Goal: Task Accomplishment & Management: Use online tool/utility

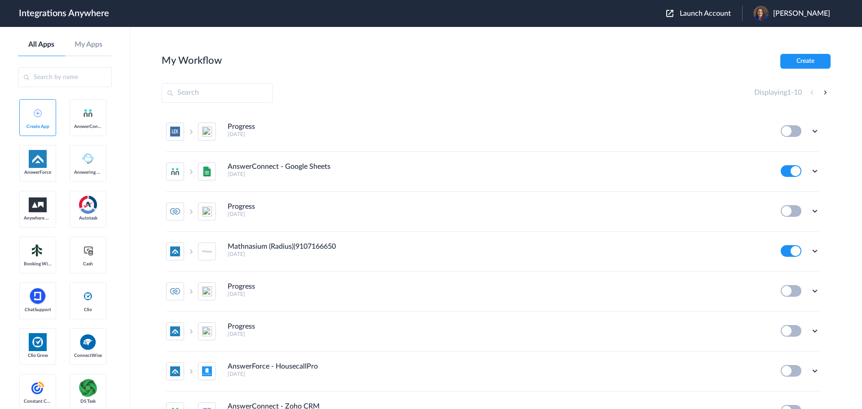
click at [712, 15] on span "Launch Account" at bounding box center [705, 13] width 51 height 7
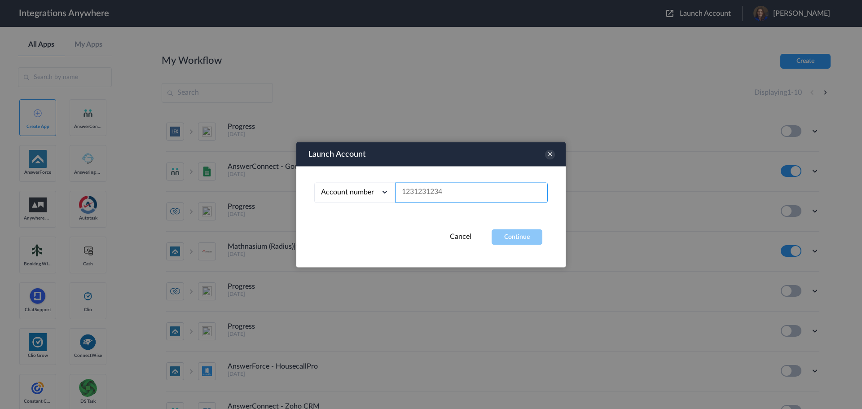
paste input "2525139389"
type input "2525139389"
click at [512, 238] on button "Continue" at bounding box center [517, 237] width 51 height 16
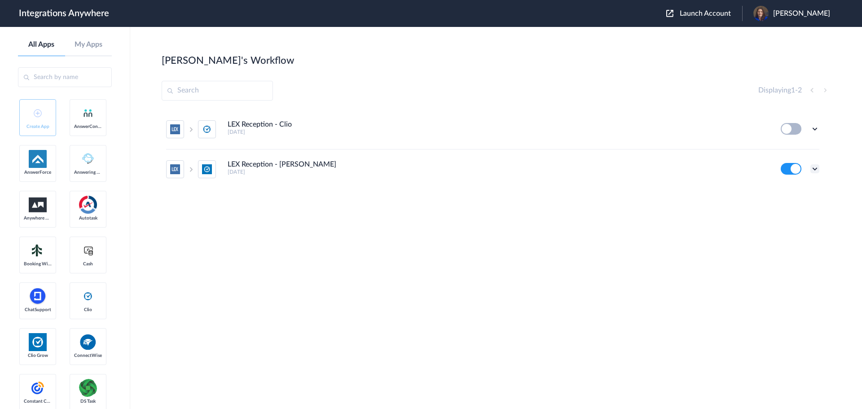
click at [814, 168] on icon at bounding box center [814, 168] width 9 height 9
click at [795, 188] on li "Edit" at bounding box center [790, 189] width 58 height 17
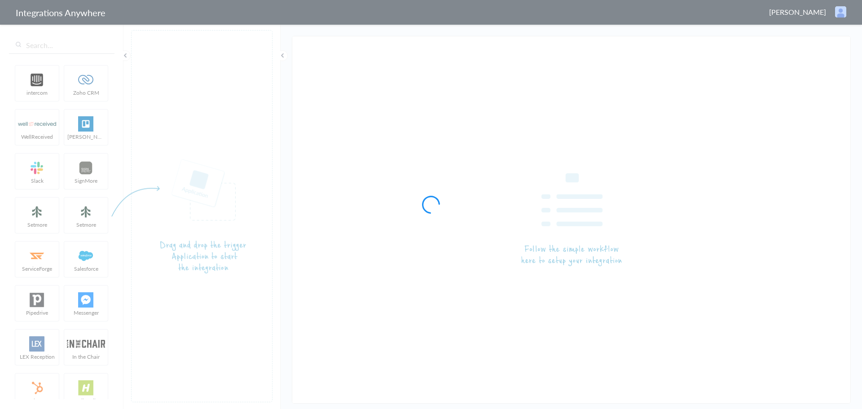
type input "LEX Reception - [PERSON_NAME]"
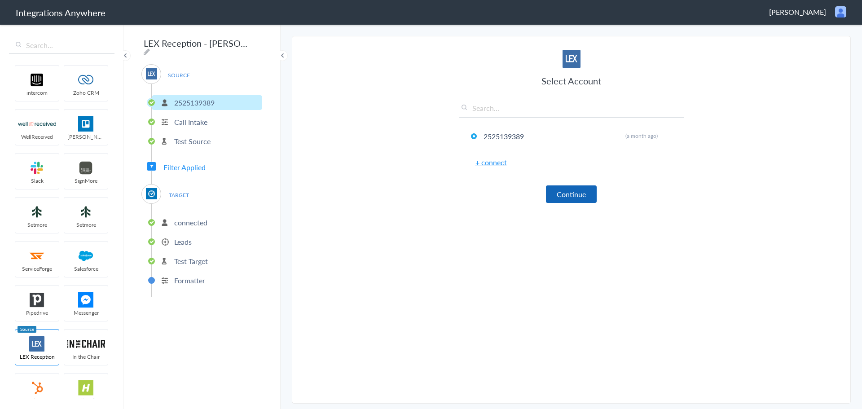
click at [572, 195] on button "Continue" at bounding box center [571, 194] width 51 height 18
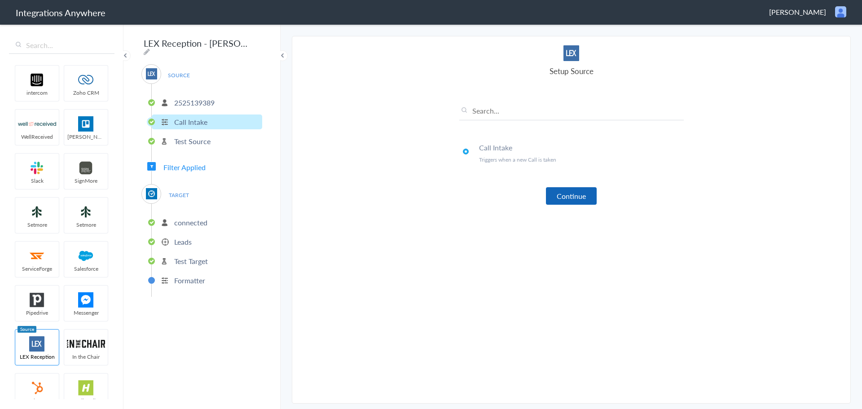
click at [574, 195] on button "Continue" at bounding box center [571, 196] width 51 height 18
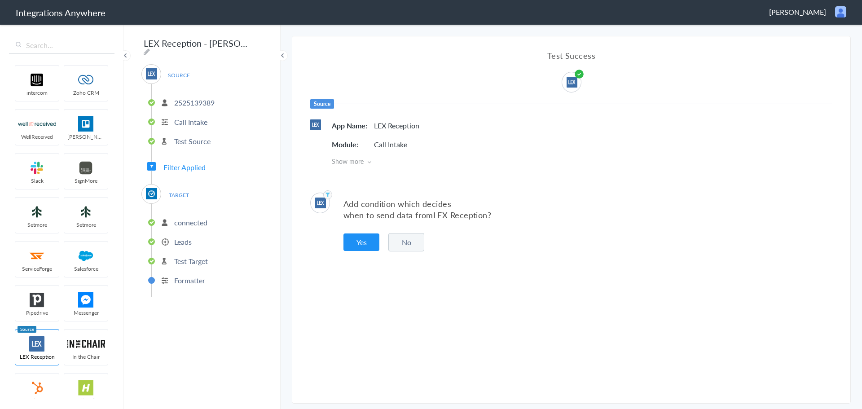
click at [367, 161] on span "Show more" at bounding box center [582, 161] width 501 height 9
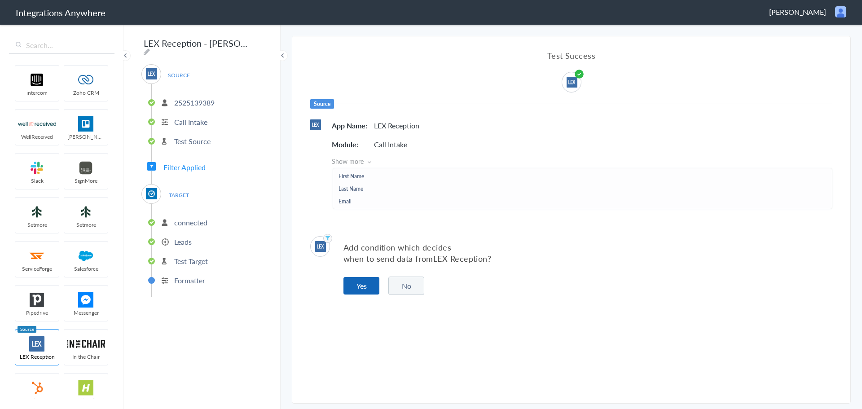
click at [362, 281] on button "Yes" at bounding box center [361, 286] width 36 height 18
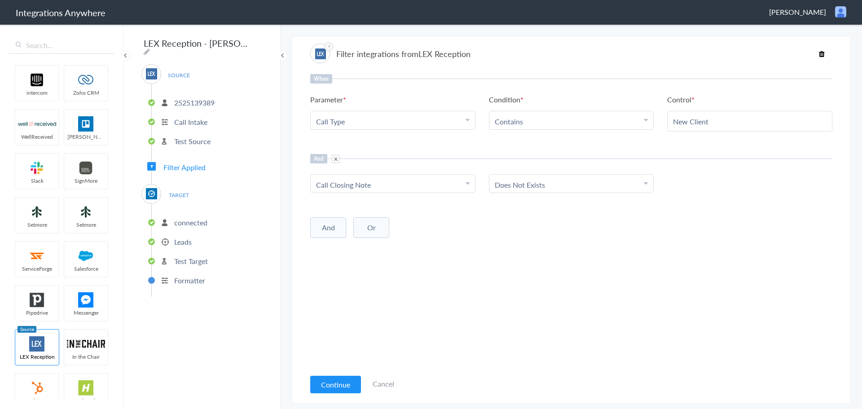
click at [325, 387] on button "Continue" at bounding box center [335, 385] width 51 height 18
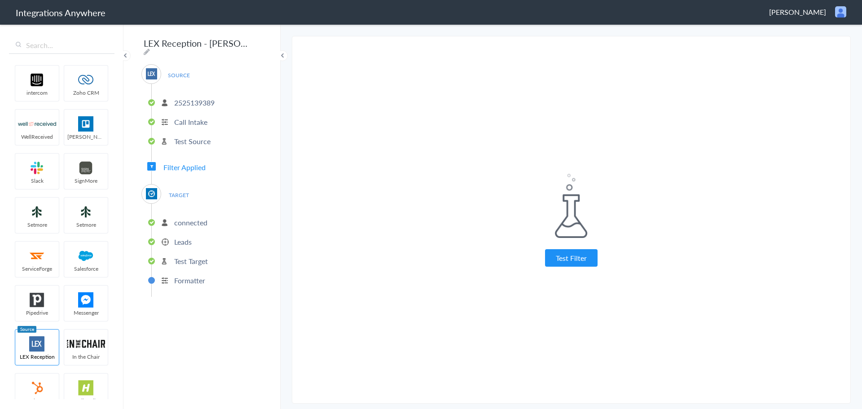
click at [576, 255] on button "Test Filter" at bounding box center [571, 258] width 53 height 18
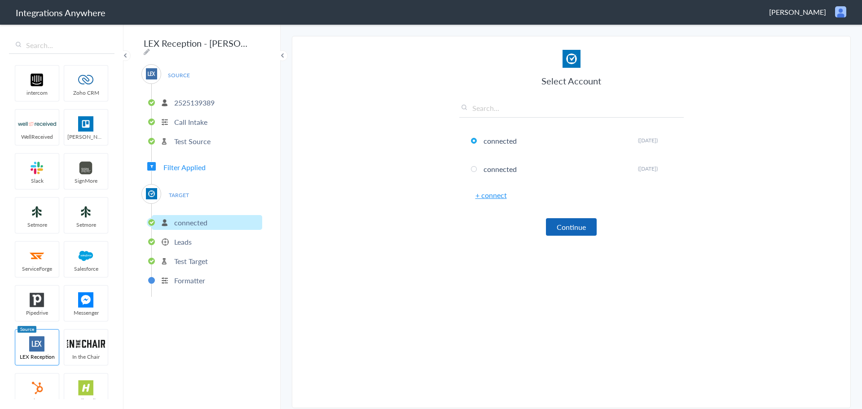
click at [582, 224] on button "Continue" at bounding box center [571, 227] width 51 height 18
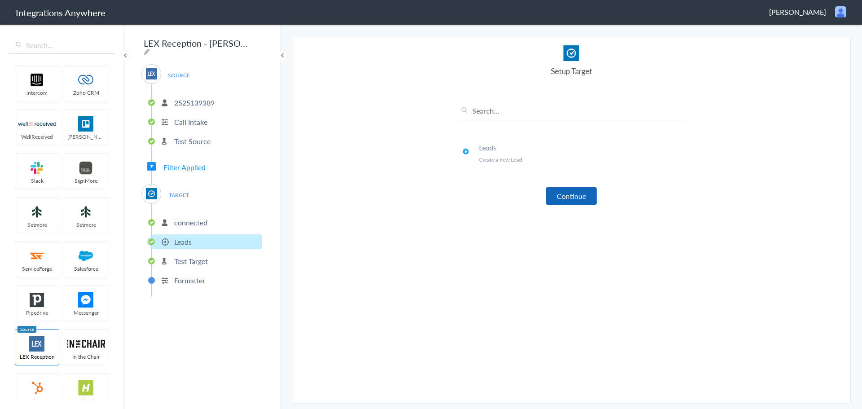
click at [576, 196] on button "Continue" at bounding box center [571, 196] width 51 height 18
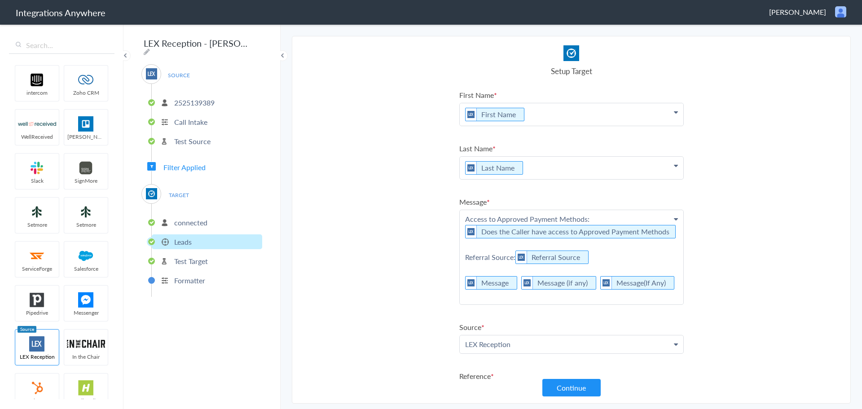
click at [478, 126] on p "Access to Approved Payment Methods: Does the Caller have access to Approved Pay…" at bounding box center [572, 114] width 224 height 22
paste p
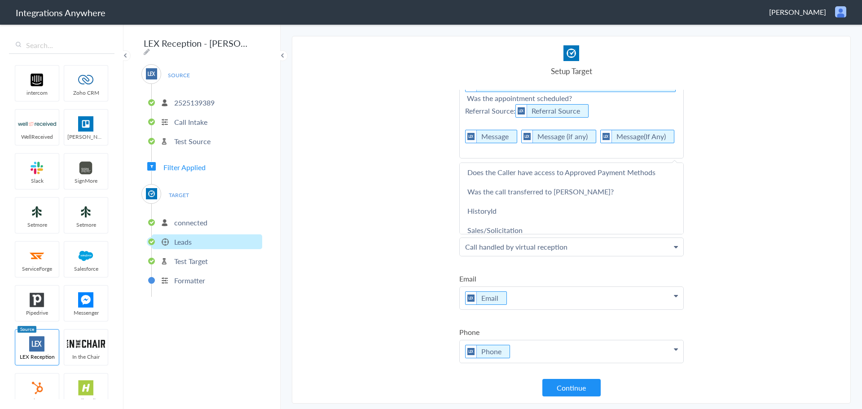
scroll to position [132, 0]
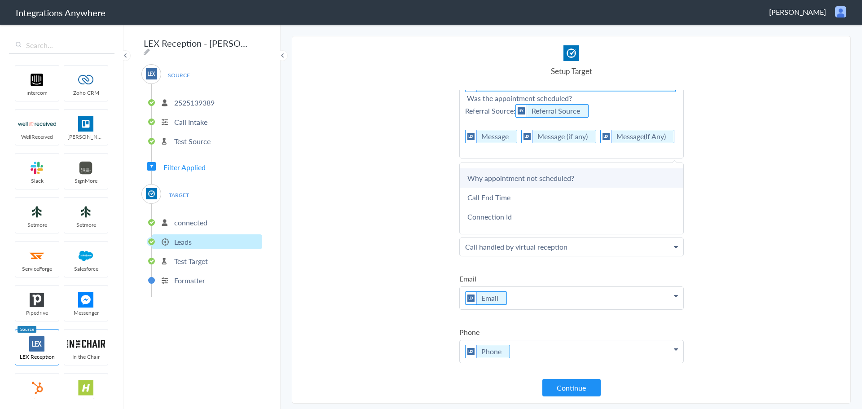
click at [0, 0] on link "Why appointment not scheduled?" at bounding box center [0, 0] width 0 height 0
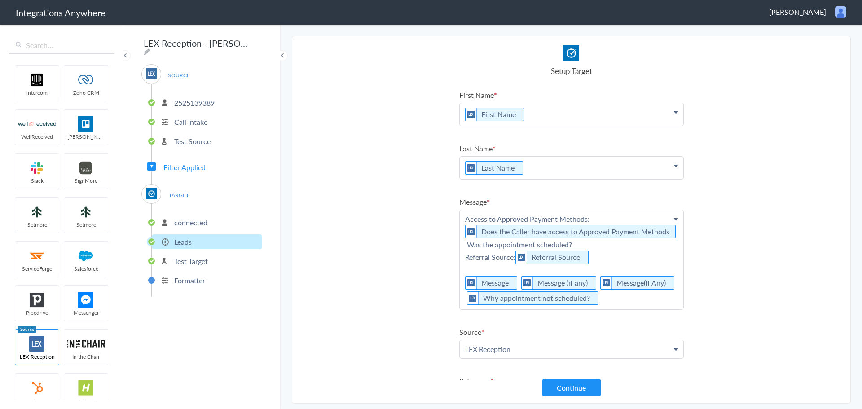
click at [576, 126] on p "Access to Approved Payment Methods: Does the Caller have access to Approved Pay…" at bounding box center [572, 114] width 224 height 22
click at [0, 0] on link "Why appointment not scheduled?" at bounding box center [0, 0] width 0 height 0
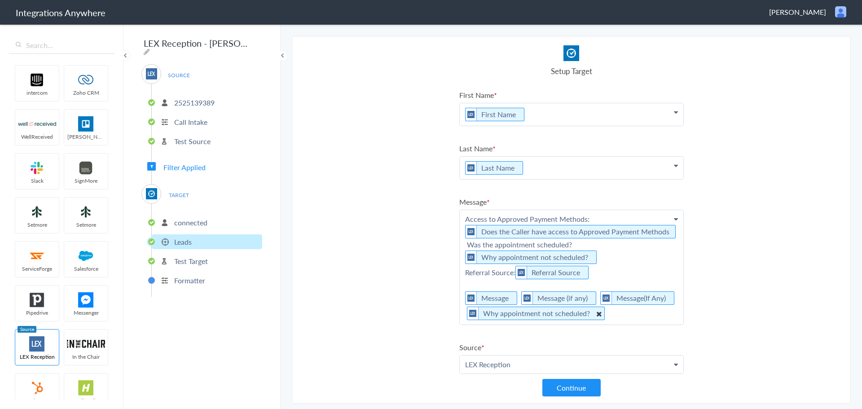
click at [0, 0] on icon at bounding box center [0, 0] width 0 height 0
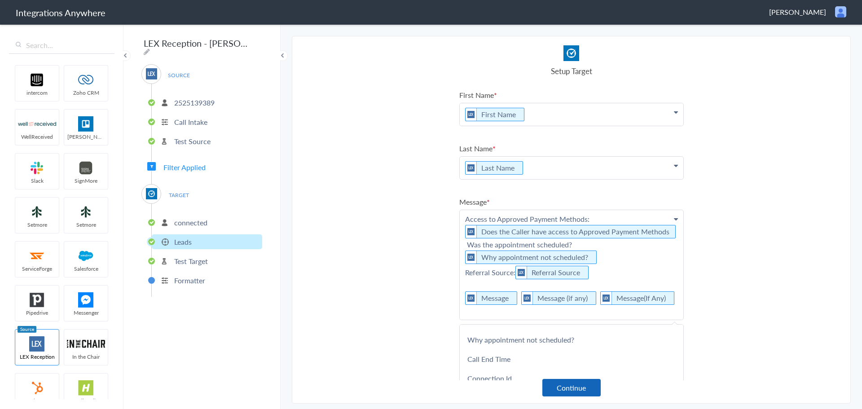
click at [580, 389] on button "Continue" at bounding box center [571, 388] width 58 height 18
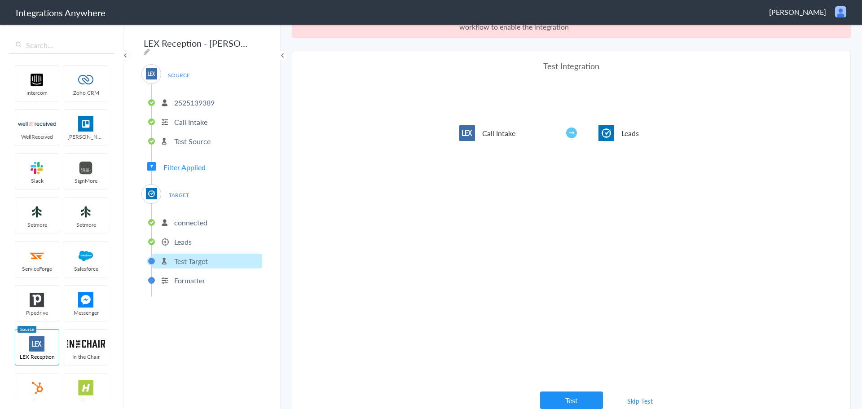
scroll to position [33, 0]
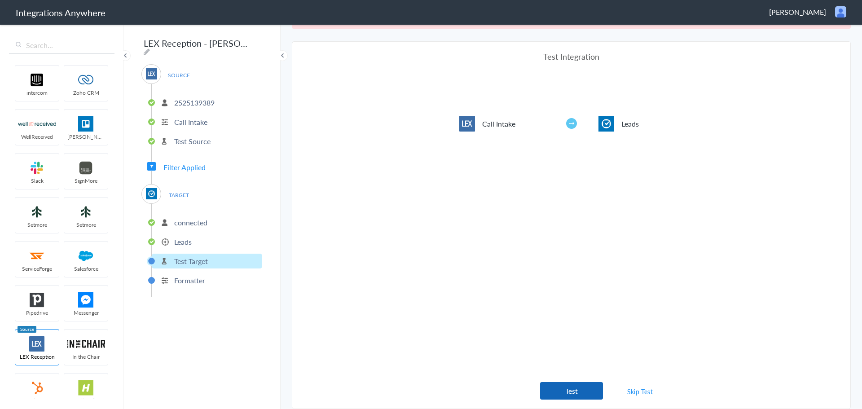
click at [557, 393] on button "Test" at bounding box center [571, 391] width 63 height 18
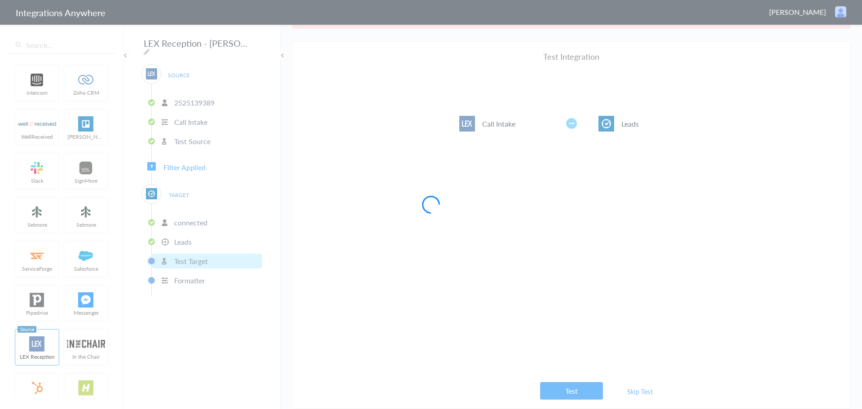
scroll to position [0, 0]
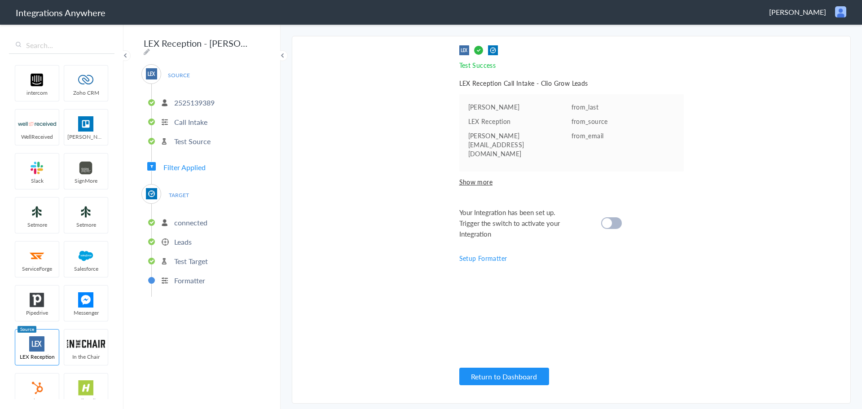
click at [616, 217] on div at bounding box center [611, 223] width 21 height 12
click at [191, 217] on p "connected" at bounding box center [190, 222] width 33 height 10
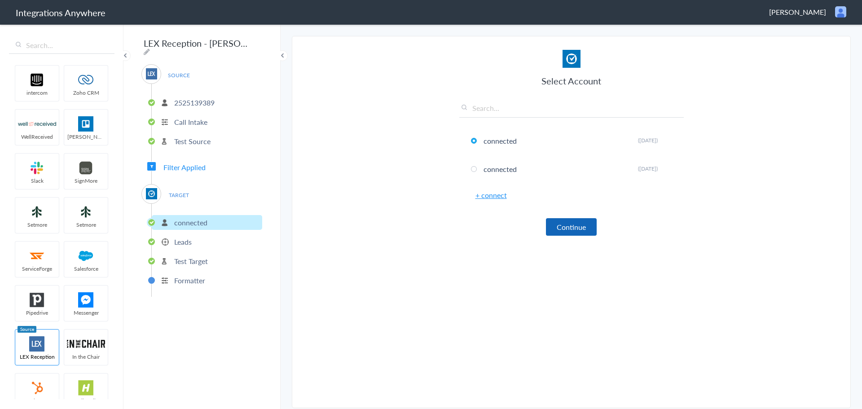
click at [570, 234] on button "Continue" at bounding box center [571, 227] width 51 height 18
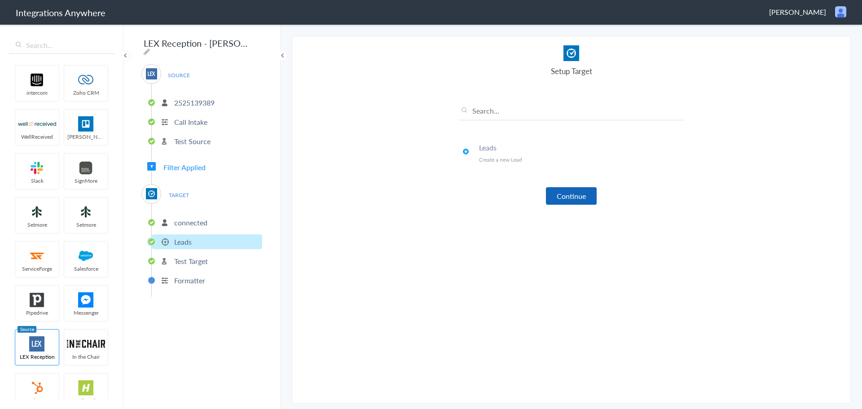
click at [570, 199] on button "Continue" at bounding box center [571, 196] width 51 height 18
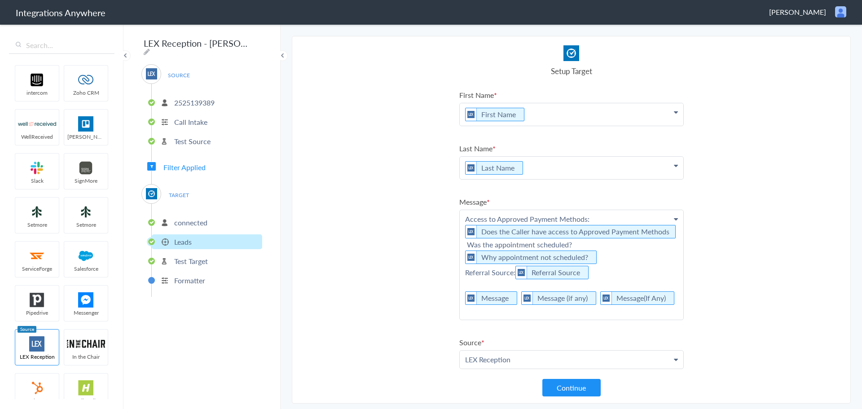
click at [669, 126] on p "Access to Approved Payment Methods: Does the Caller have access to Approved Pay…" at bounding box center [572, 114] width 224 height 22
drag, startPoint x: 573, startPoint y: 255, endPoint x: 464, endPoint y: 258, distance: 109.1
click at [464, 258] on p "Access to Approved Payment Methods: Does the Caller have access to Approved Pay…" at bounding box center [572, 265] width 224 height 110
copy p "Was the appointment scheduled?"
click at [596, 260] on p "Access to Approved Payment Methods: Does the Caller have access to Approved Pay…" at bounding box center [572, 265] width 224 height 110
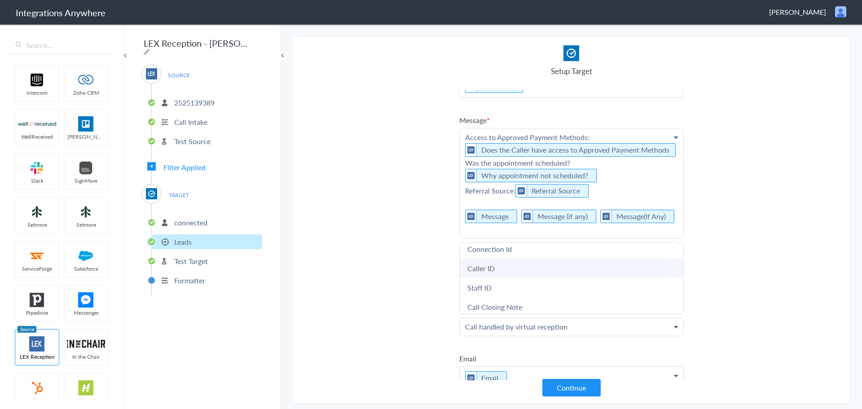
scroll to position [359, 0]
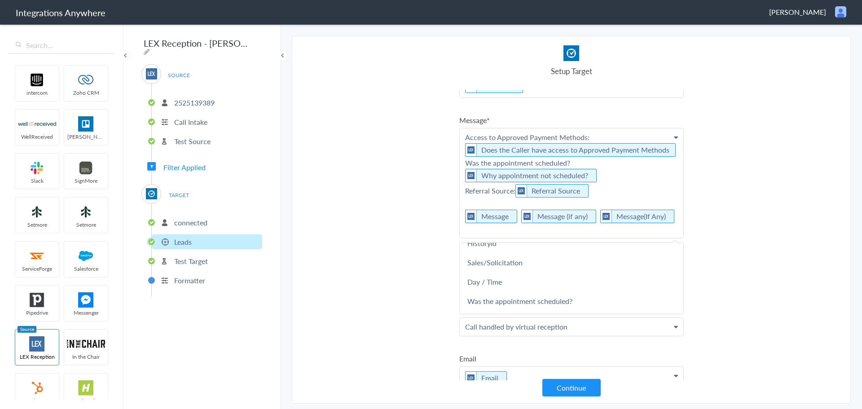
click at [590, 174] on p "Access to Approved Payment Methods: Does the Caller have access to Approved Pay…" at bounding box center [572, 183] width 224 height 110
click at [0, 0] on link "Was the appointment scheduled?" at bounding box center [0, 0] width 0 height 0
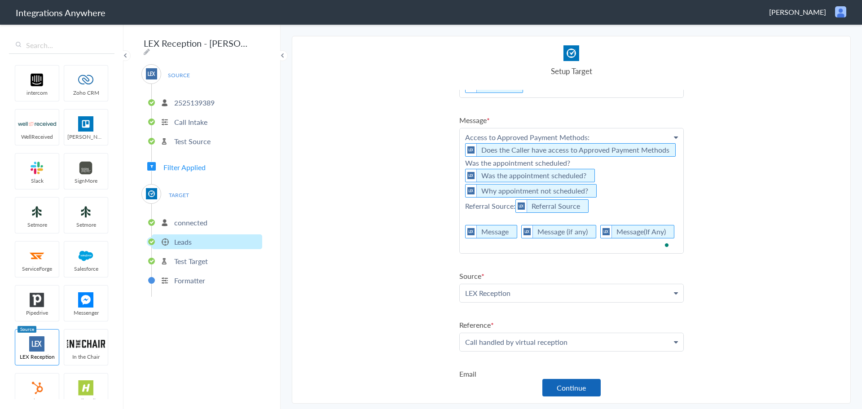
click at [582, 385] on button "Continue" at bounding box center [571, 388] width 58 height 18
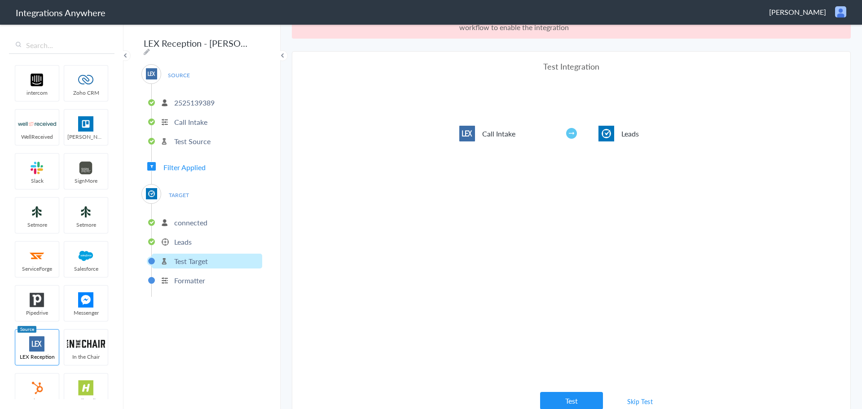
scroll to position [33, 0]
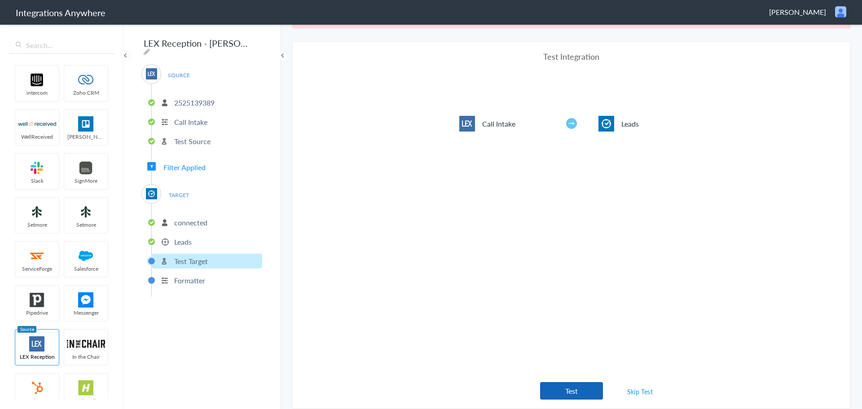
click at [576, 387] on button "Test" at bounding box center [571, 391] width 63 height 18
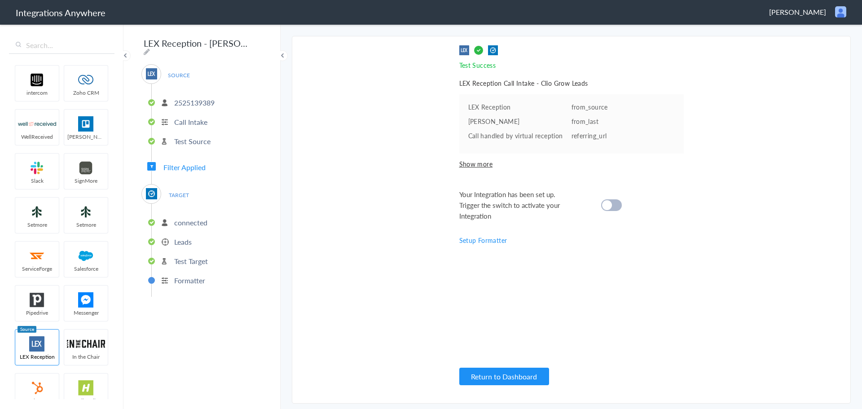
scroll to position [0, 0]
click at [619, 208] on div at bounding box center [611, 205] width 21 height 12
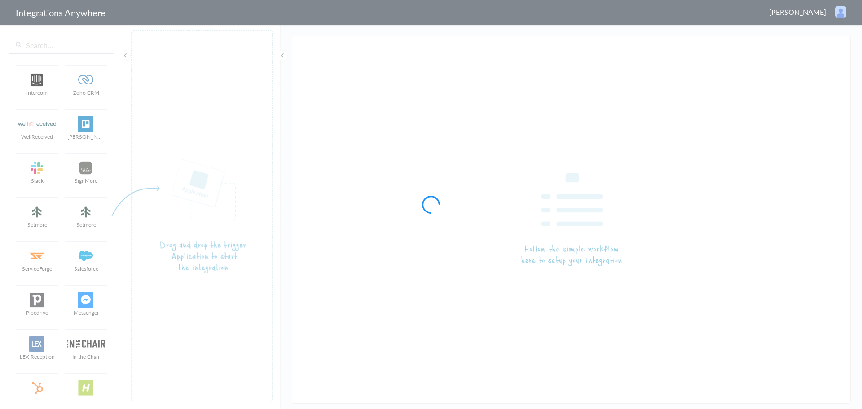
type input "LEX Reception - [PERSON_NAME]"
